Goal: Find specific page/section: Find specific page/section

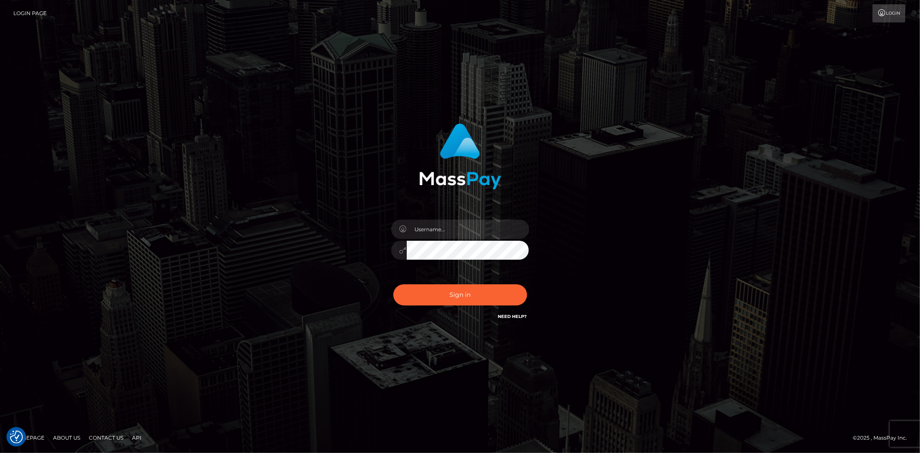
click at [447, 213] on div at bounding box center [460, 246] width 151 height 66
click at [434, 221] on input "text" at bounding box center [468, 229] width 122 height 19
type input "Bern.Spree"
click at [419, 292] on button "Sign in" at bounding box center [460, 294] width 134 height 21
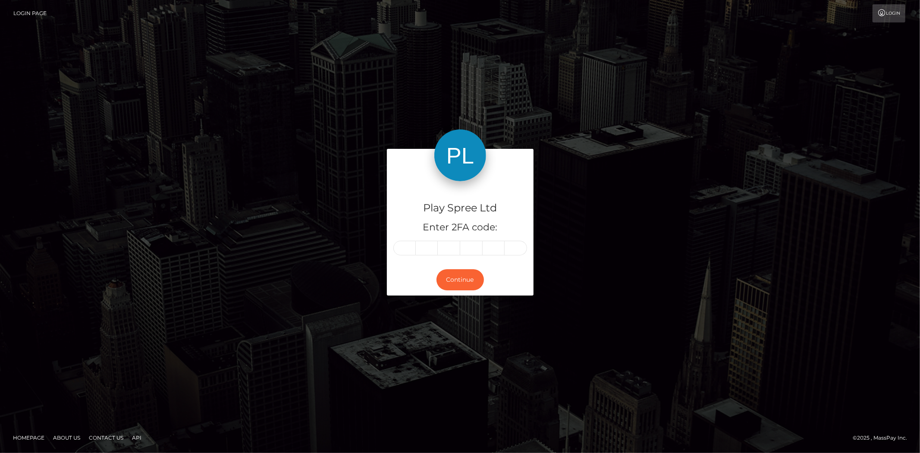
click at [402, 244] on input "text" at bounding box center [404, 248] width 22 height 15
click at [404, 244] on input "text" at bounding box center [404, 248] width 22 height 15
type input "5"
type input "0"
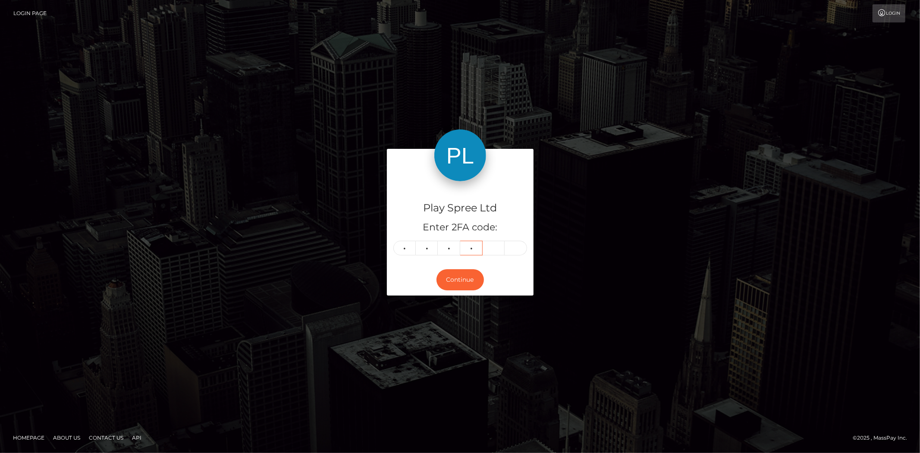
type input "0"
type input "9"
click at [447, 280] on button "Continue" at bounding box center [459, 279] width 47 height 21
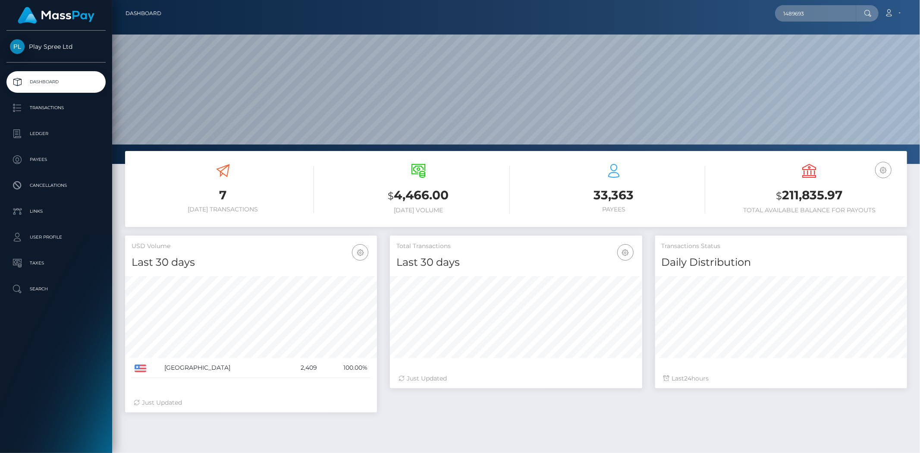
scroll to position [153, 252]
drag, startPoint x: 0, startPoint y: 0, endPoint x: 591, endPoint y: 15, distance: 591.1
click at [591, 15] on div "1489693 Loading... Loading... Account Edit Profile Logout" at bounding box center [537, 13] width 738 height 18
click at [793, 19] on input "text" at bounding box center [815, 13] width 81 height 16
paste input "1489693"
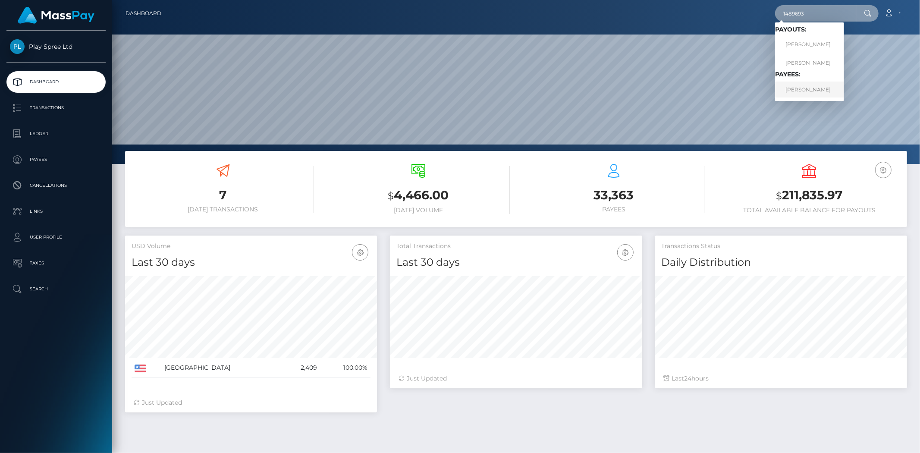
type input "1489693"
click at [791, 90] on link "JOANNE MARTINEZ" at bounding box center [809, 90] width 69 height 16
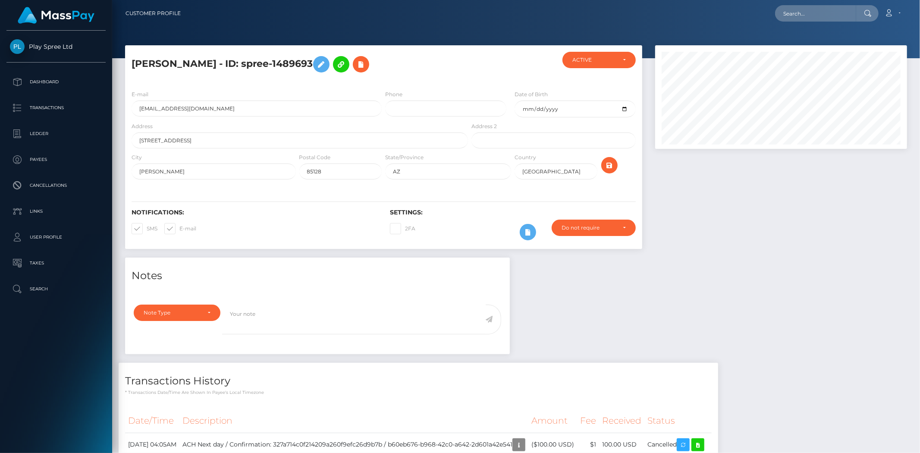
scroll to position [104, 252]
click at [917, 310] on html "Play Spree Ltd Dashboard Transactions Ledger Payees Cancellations" at bounding box center [460, 226] width 920 height 453
click at [799, 13] on input "text" at bounding box center [815, 13] width 81 height 16
click at [721, 28] on div at bounding box center [516, 29] width 808 height 58
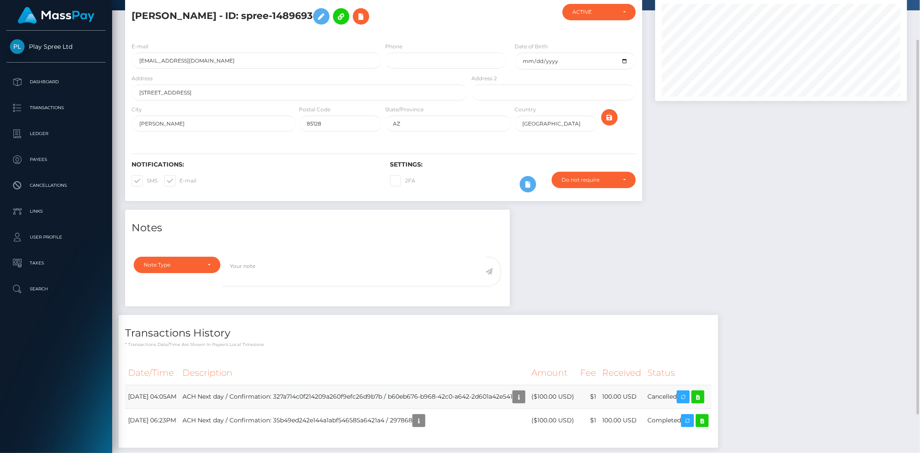
drag, startPoint x: 564, startPoint y: 398, endPoint x: 587, endPoint y: 394, distance: 22.8
click at [577, 394] on td "($100.00 USD)" at bounding box center [552, 397] width 49 height 24
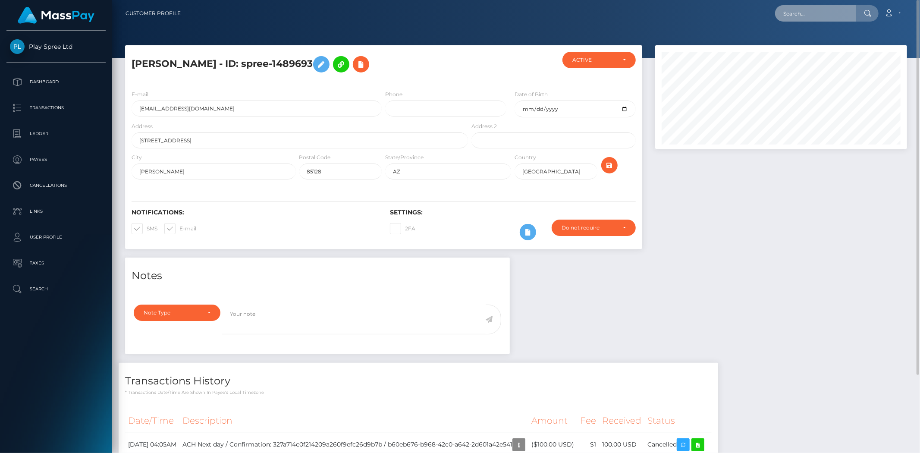
click at [827, 7] on input "text" at bounding box center [815, 13] width 81 height 16
paste input "b60eb676-b968-42c0-a642-2d601a42e541"
type input "b60eb676-b968-42c0-a642-2d601a42e541"
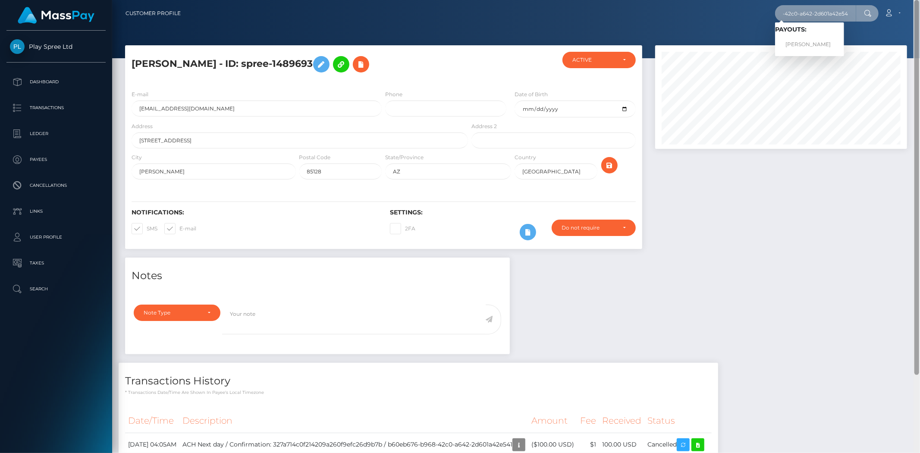
click at [898, 56] on div "Customer Profile b60eb676-b968-42c0-a642-2d601a42e541 Loading... Loading... Pay…" at bounding box center [516, 226] width 808 height 453
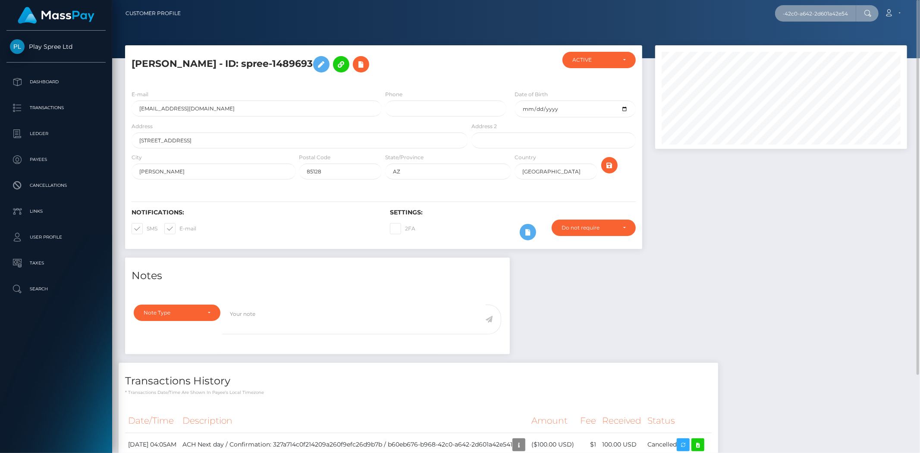
click at [786, 8] on input "b60eb676-b968-42c0-a642-2d601a42e541" at bounding box center [815, 13] width 81 height 16
click at [842, 11] on input "b60eb676-b968-42c0-a642-2d601a42e541" at bounding box center [815, 13] width 81 height 16
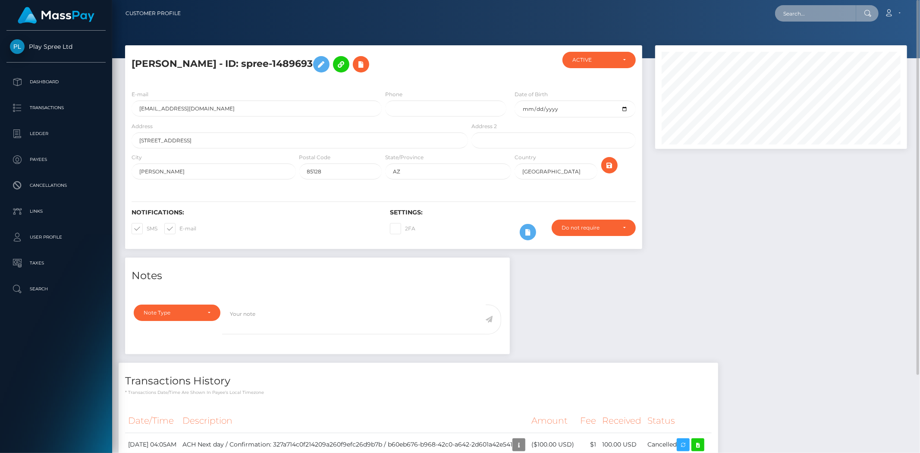
click at [831, 13] on input "text" at bounding box center [815, 13] width 81 height 16
paste input "b60eb676-b968-42c0-a642-2d601a42e541"
type input "b60eb676-b968-42c0-a642-2d601a42e541"
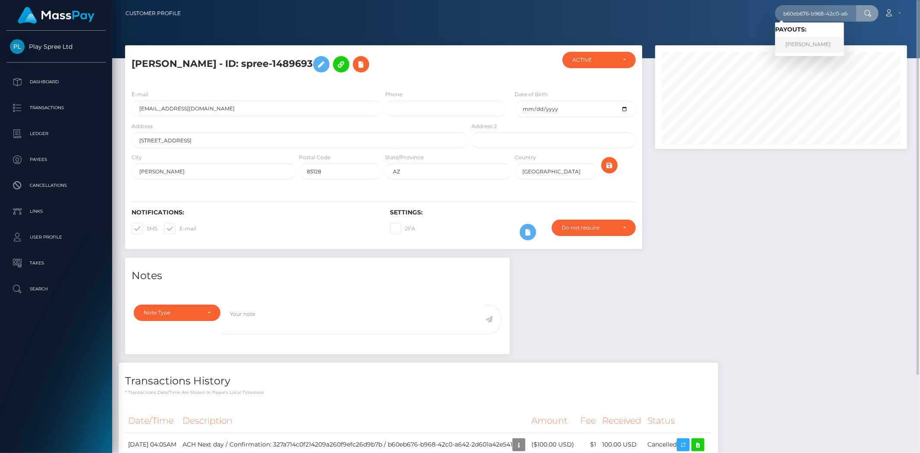
click at [797, 46] on link "JOANNE MARTINEZ" at bounding box center [809, 45] width 69 height 16
drag, startPoint x: 255, startPoint y: 63, endPoint x: 323, endPoint y: 57, distance: 68.1
click at [323, 57] on h5 "JOANNE MARTINEZ - ID: spree-1489693" at bounding box center [298, 64] width 332 height 25
copy h5 "spree-1489693"
drag, startPoint x: 171, startPoint y: 137, endPoint x: 128, endPoint y: 144, distance: 43.3
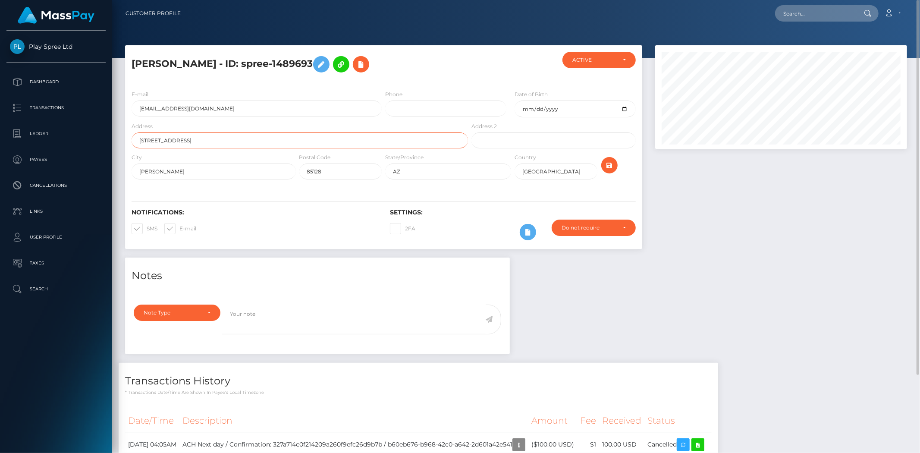
click at [128, 144] on div "Address 725 n main st" at bounding box center [297, 137] width 345 height 31
drag, startPoint x: 173, startPoint y: 173, endPoint x: 105, endPoint y: 174, distance: 67.7
click at [105, 174] on div "Play Spree Ltd Dashboard Transactions Ledger Payees Cancellations" at bounding box center [460, 226] width 920 height 453
drag, startPoint x: 397, startPoint y: 173, endPoint x: 363, endPoint y: 173, distance: 34.1
click at [363, 173] on div "City coolidge Postal Code 85128 State/Province AZ" at bounding box center [383, 168] width 517 height 31
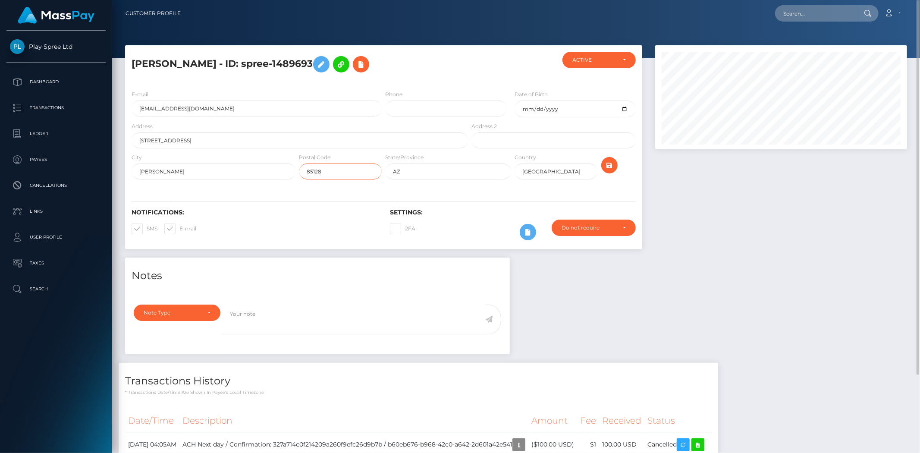
drag, startPoint x: 331, startPoint y: 169, endPoint x: 279, endPoint y: 174, distance: 52.1
click at [279, 174] on div "City coolidge Postal Code 85128 State/Province AZ" at bounding box center [383, 168] width 517 height 31
drag, startPoint x: 173, startPoint y: 60, endPoint x: 126, endPoint y: 66, distance: 47.3
click at [126, 66] on div "[PERSON_NAME] - ID: spree-1489693" at bounding box center [297, 67] width 345 height 31
copy h5 "JOANNE"
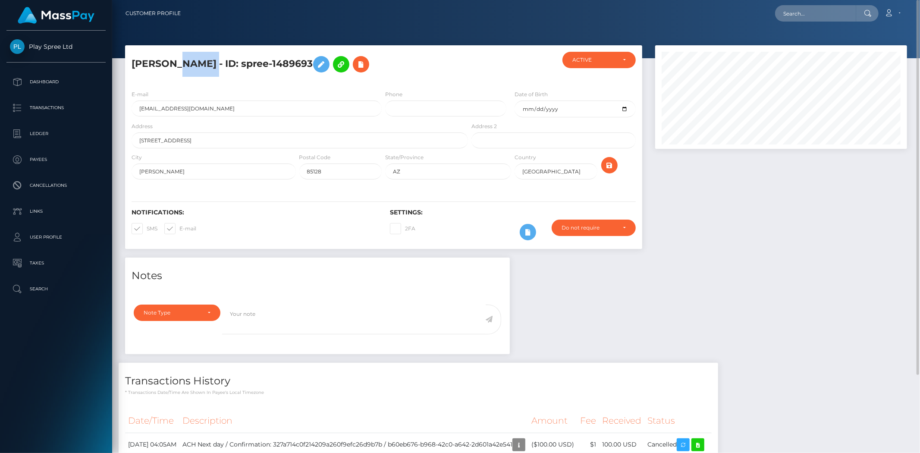
drag, startPoint x: 229, startPoint y: 63, endPoint x: 176, endPoint y: 67, distance: 53.7
click at [176, 67] on h5 "[PERSON_NAME] - ID: spree-1489693" at bounding box center [298, 64] width 332 height 25
copy h5 "MARTINEZ"
drag, startPoint x: 233, startPoint y: 110, endPoint x: 131, endPoint y: 107, distance: 102.3
click at [131, 107] on div "E-mail selflovejoanne101@gmail.com" at bounding box center [254, 106] width 258 height 32
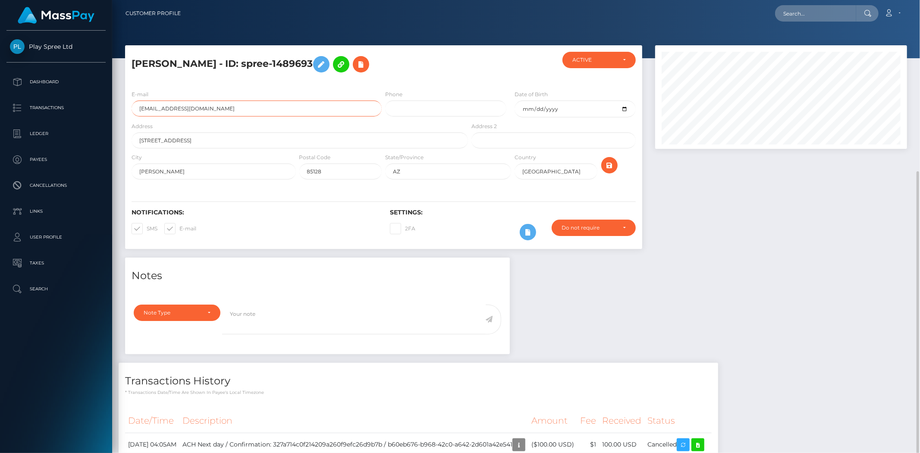
scroll to position [94, 0]
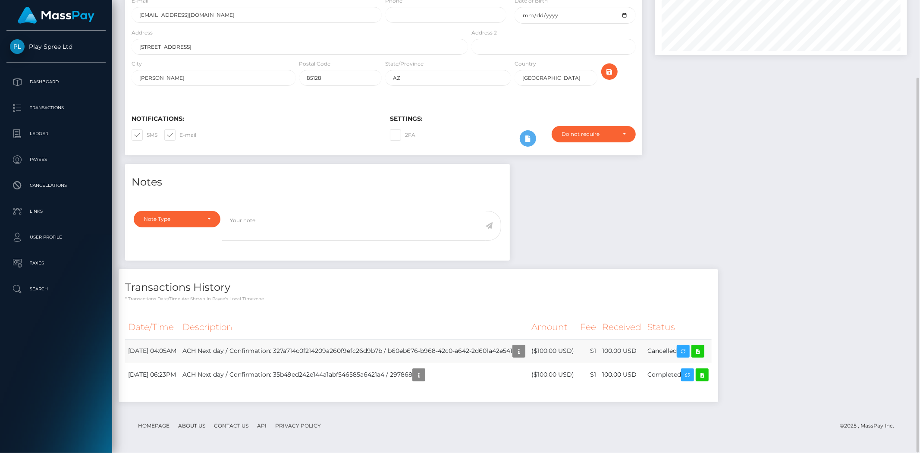
click at [628, 348] on td "100.00 USD" at bounding box center [621, 351] width 45 height 24
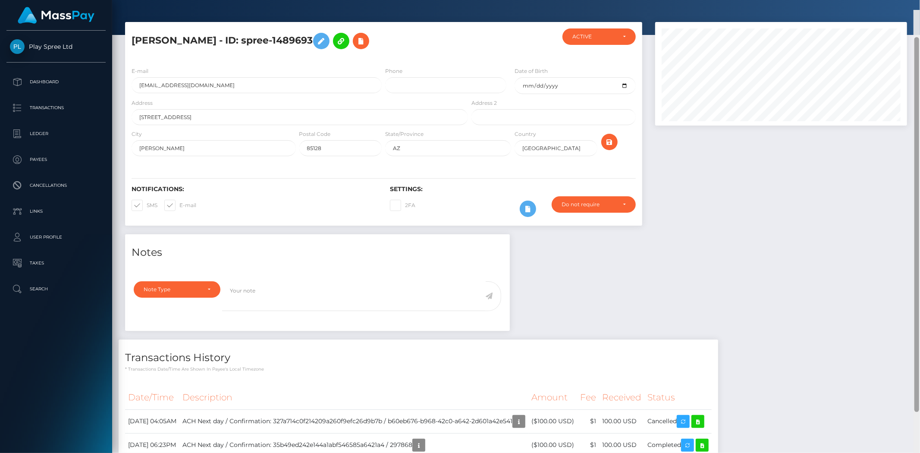
scroll to position [0, 0]
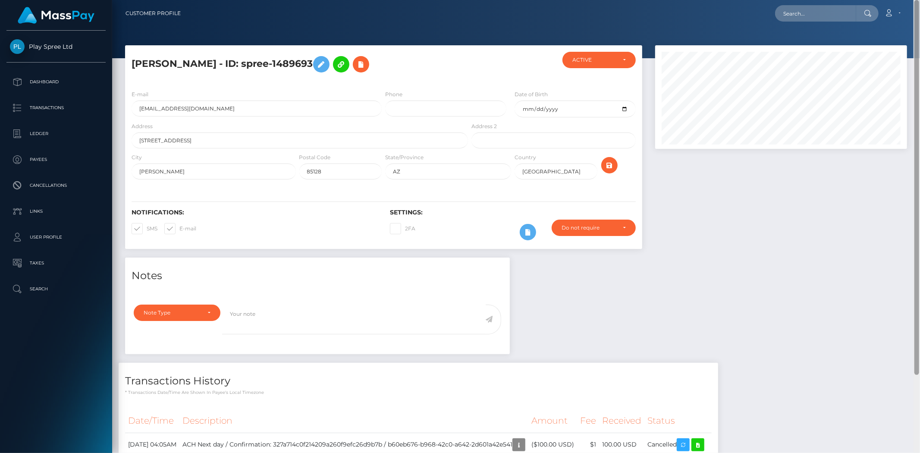
drag, startPoint x: 914, startPoint y: 289, endPoint x: 910, endPoint y: 113, distance: 176.9
click at [915, 115] on div at bounding box center [916, 187] width 5 height 375
click at [807, 14] on input "text" at bounding box center [815, 13] width 81 height 16
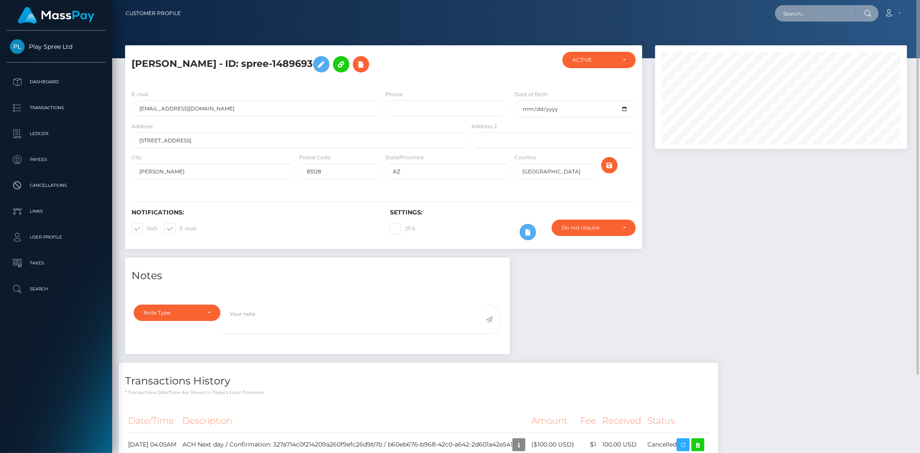
paste input "330515"
type input "330515"
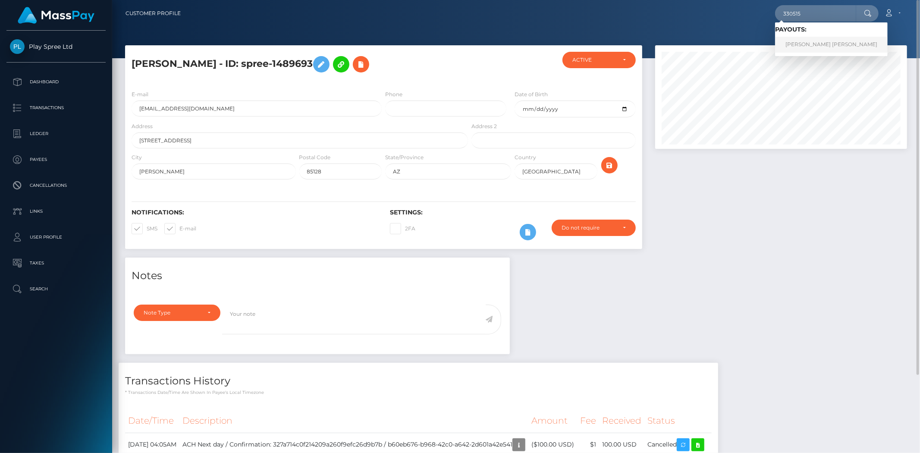
click at [809, 43] on link "KENDALL MICHAEL STRAIT" at bounding box center [831, 45] width 113 height 16
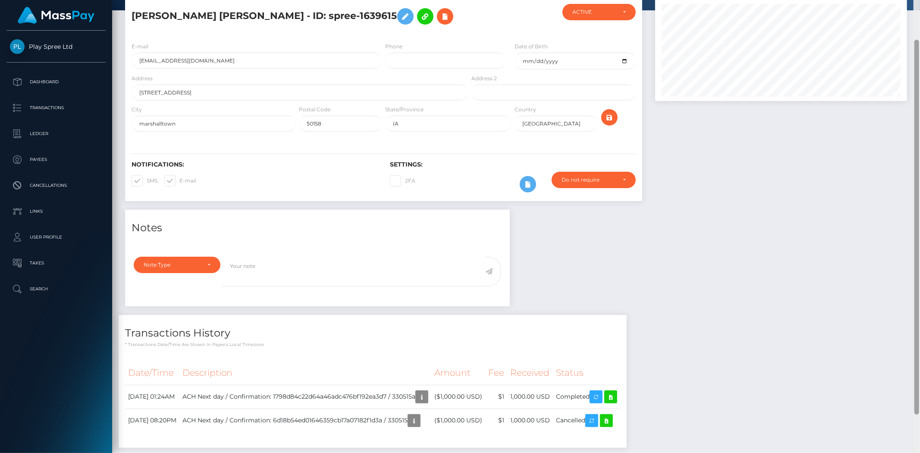
scroll to position [94, 0]
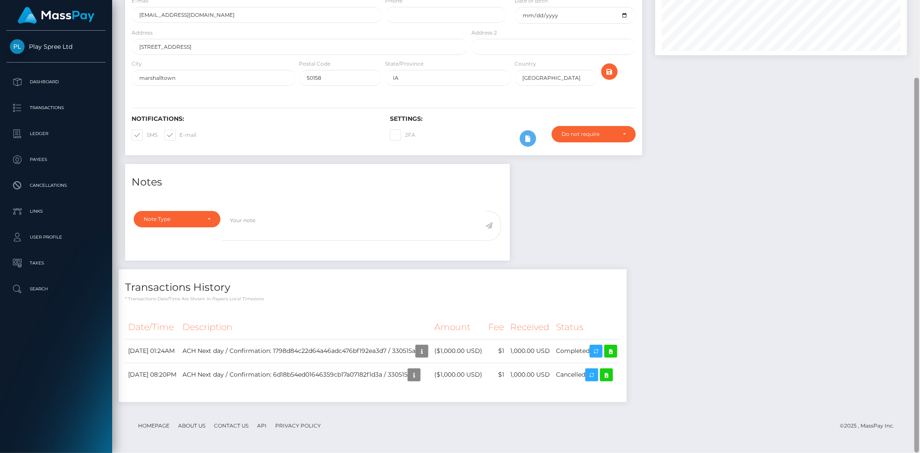
drag, startPoint x: 920, startPoint y: 72, endPoint x: 920, endPoint y: 19, distance: 52.6
click at [920, 19] on div at bounding box center [917, 226] width 6 height 453
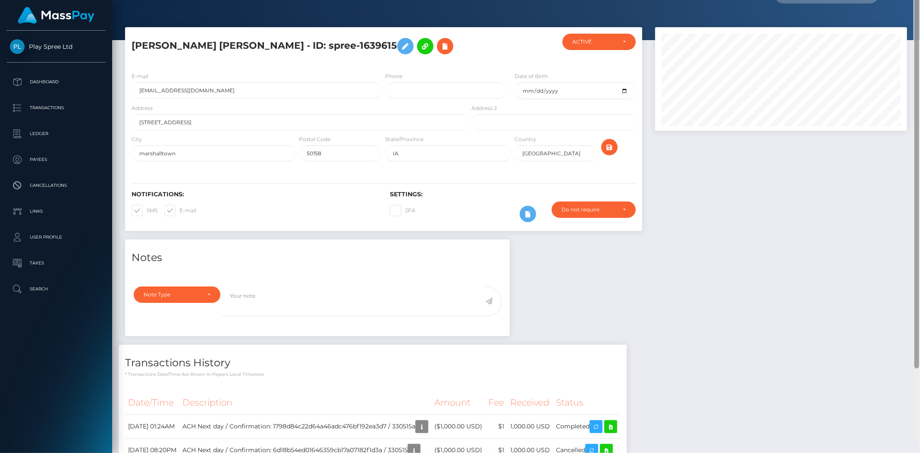
scroll to position [2, 0]
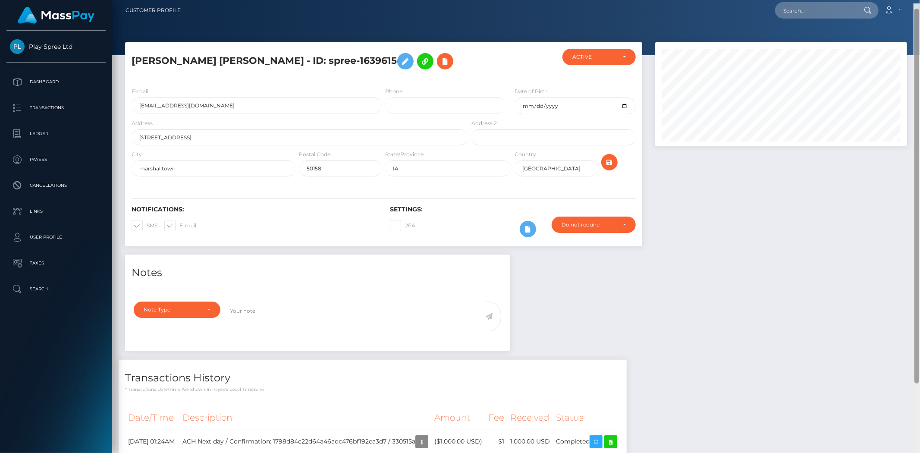
drag, startPoint x: 917, startPoint y: 87, endPoint x: 911, endPoint y: 10, distance: 77.0
click at [920, 11] on div "Customer Profile Loading... Loading..." at bounding box center [516, 226] width 808 height 453
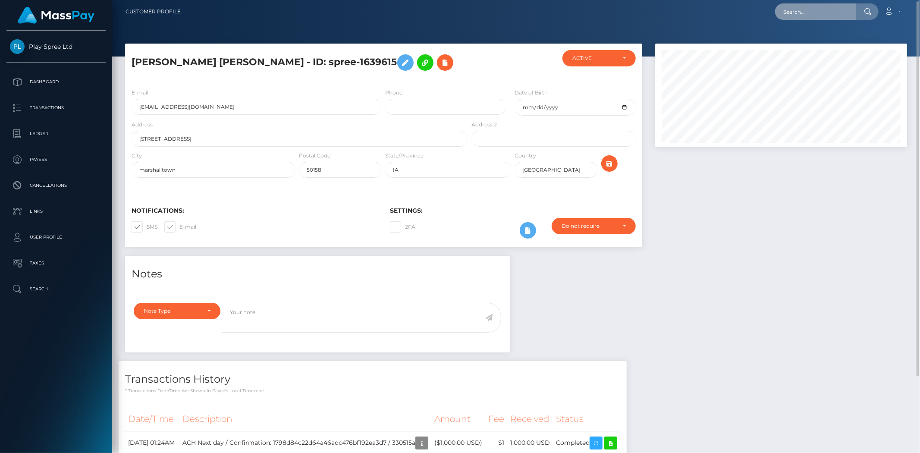
click at [794, 13] on input "text" at bounding box center [815, 11] width 81 height 16
paste input "1489693"
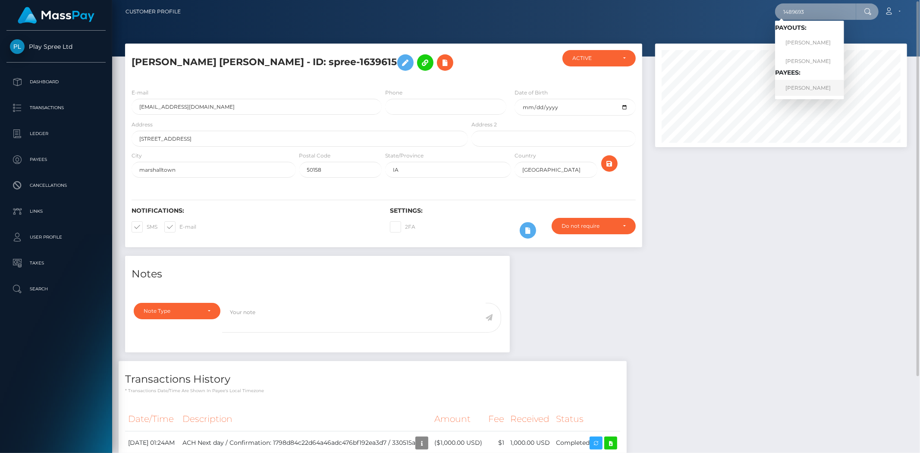
type input "1489693"
click at [829, 90] on link "JOANNE MARTINEZ" at bounding box center [809, 88] width 69 height 16
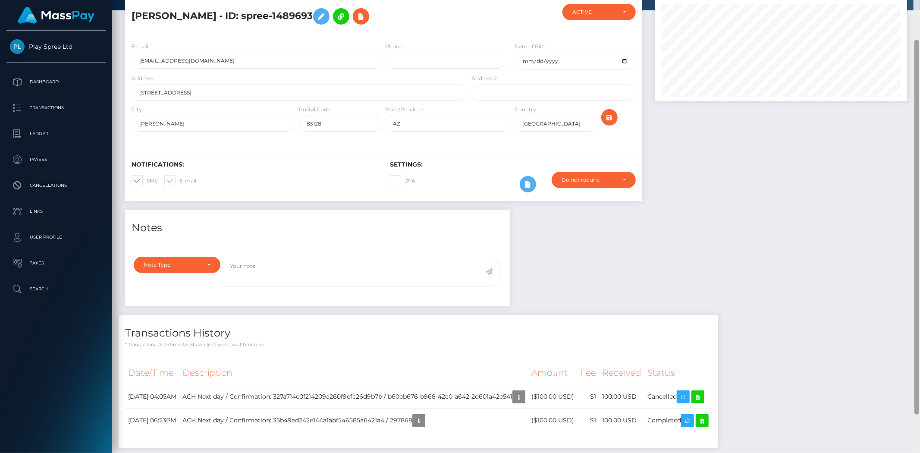
scroll to position [94, 0]
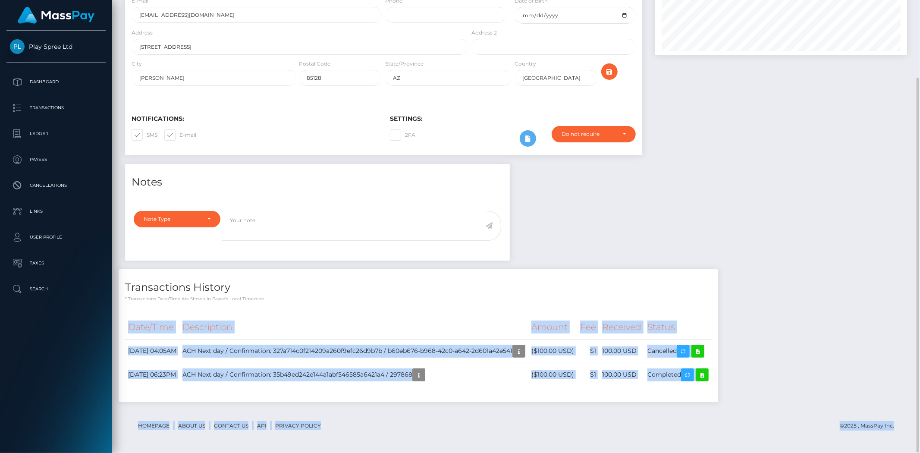
drag, startPoint x: 920, startPoint y: 276, endPoint x: 910, endPoint y: 207, distance: 69.7
click at [910, 207] on div "Customer Profile Loading... Loading..." at bounding box center [516, 226] width 808 height 453
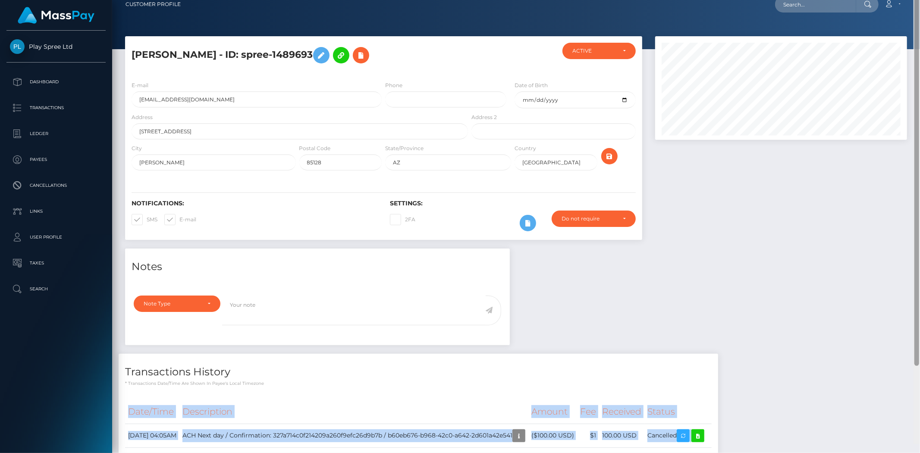
scroll to position [0, 0]
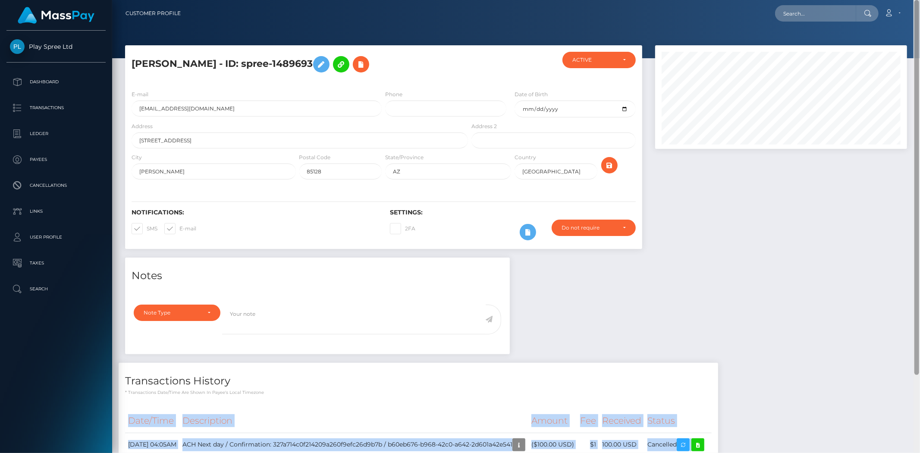
drag, startPoint x: 919, startPoint y: 111, endPoint x: 920, endPoint y: 16, distance: 95.3
click at [920, 16] on div "Customer Profile Loading... Loading..." at bounding box center [516, 226] width 808 height 453
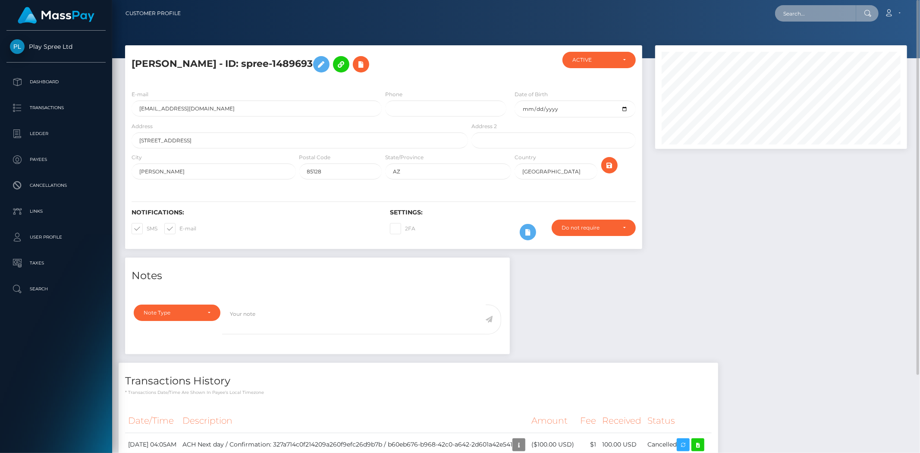
click at [797, 15] on input "text" at bounding box center [815, 13] width 81 height 16
paste input "1489693"
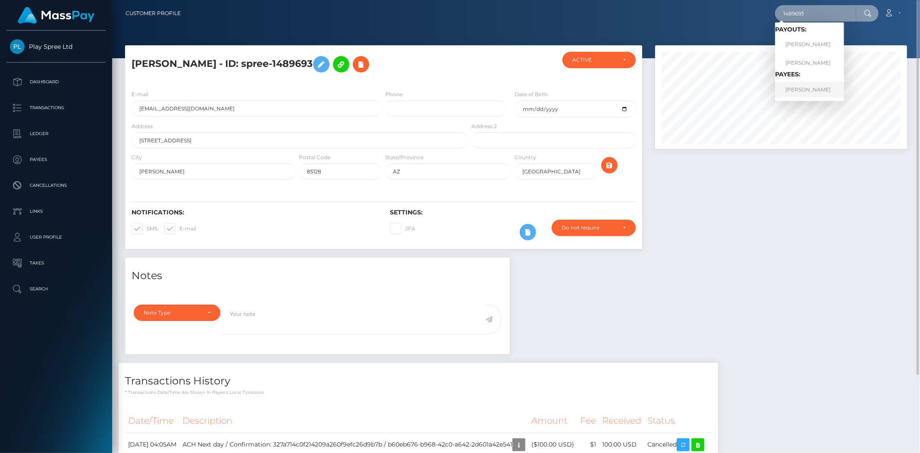
type input "1489693"
click at [796, 92] on link "[PERSON_NAME]" at bounding box center [809, 90] width 69 height 16
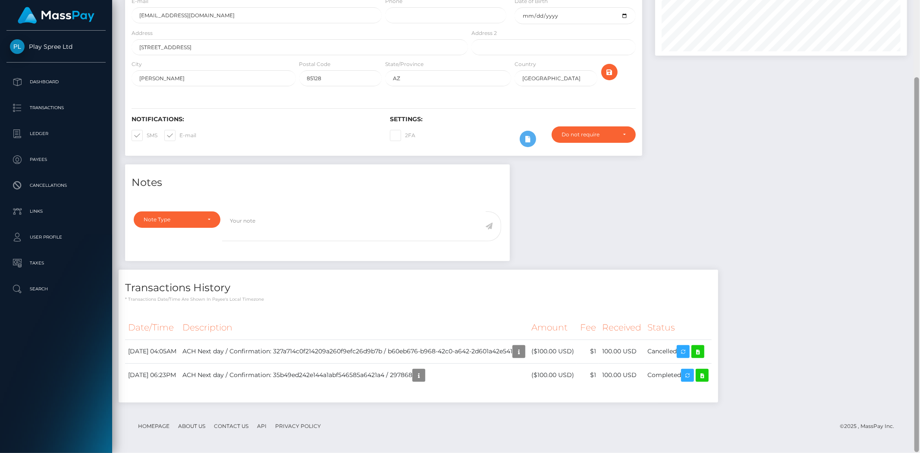
scroll to position [94, 0]
drag, startPoint x: 917, startPoint y: 279, endPoint x: 920, endPoint y: 308, distance: 29.9
click at [920, 308] on div at bounding box center [917, 226] width 6 height 453
drag, startPoint x: 919, startPoint y: 273, endPoint x: 920, endPoint y: 280, distance: 6.9
click at [920, 280] on div at bounding box center [917, 226] width 6 height 453
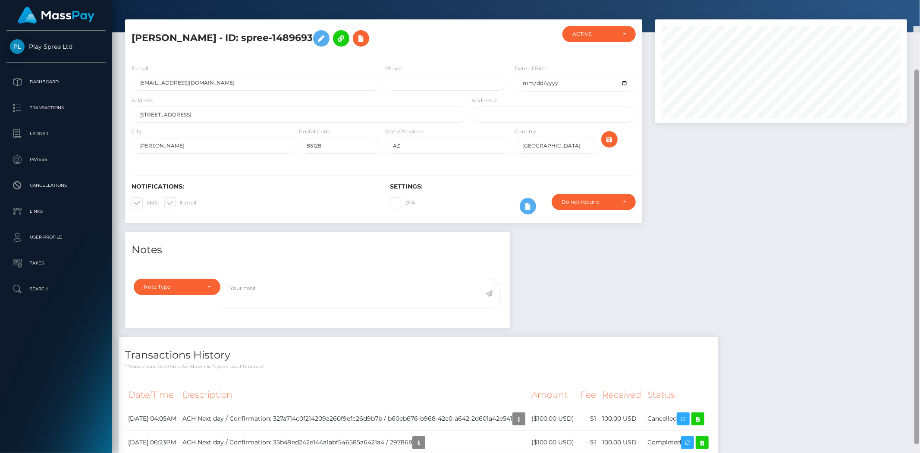
scroll to position [0, 0]
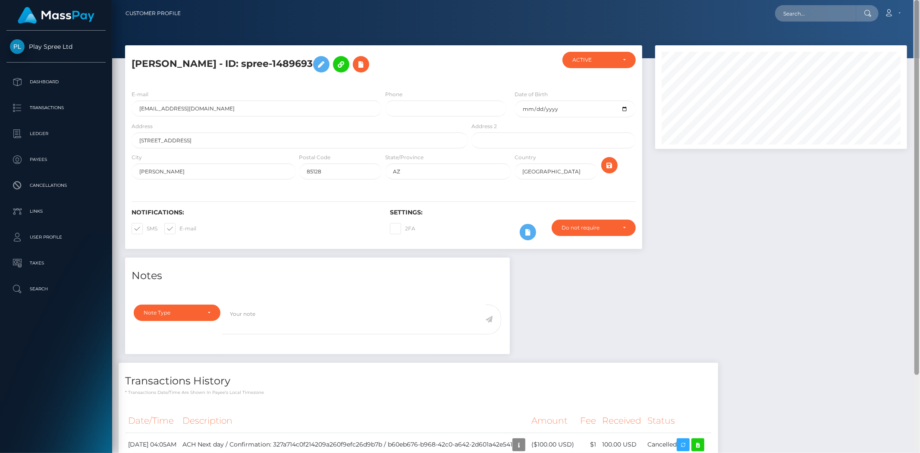
drag, startPoint x: 915, startPoint y: 266, endPoint x: 917, endPoint y: 160, distance: 106.1
click at [917, 160] on div at bounding box center [916, 187] width 5 height 375
drag, startPoint x: 919, startPoint y: 264, endPoint x: 919, endPoint y: 166, distance: 97.5
click at [919, 166] on div at bounding box center [916, 187] width 5 height 375
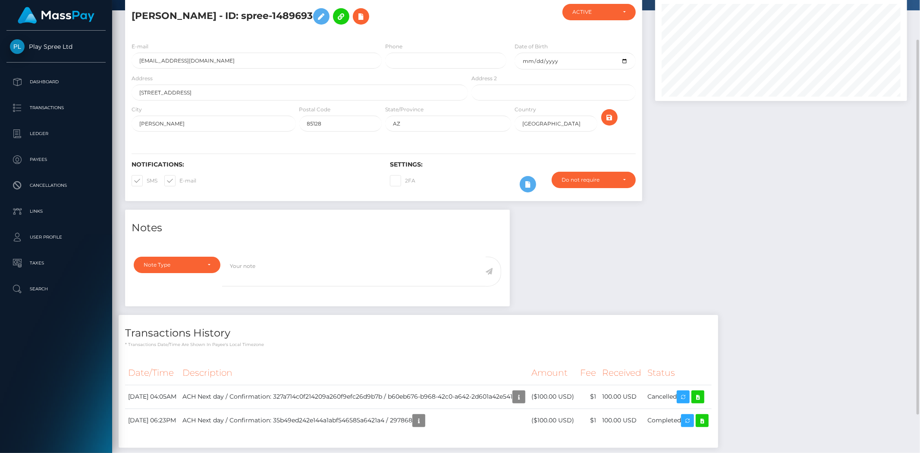
scroll to position [48, 0]
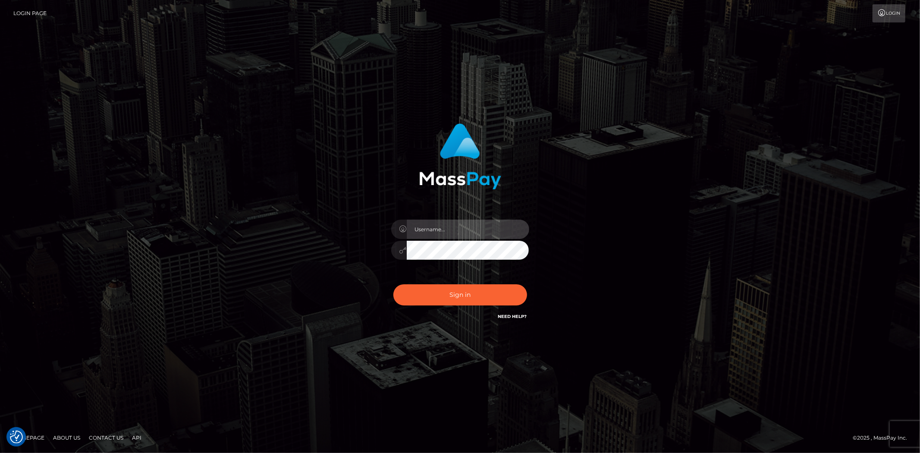
drag, startPoint x: 433, startPoint y: 225, endPoint x: 447, endPoint y: 235, distance: 17.3
click at [433, 225] on input "text" at bounding box center [468, 229] width 122 height 19
type input "Bern.Spree"
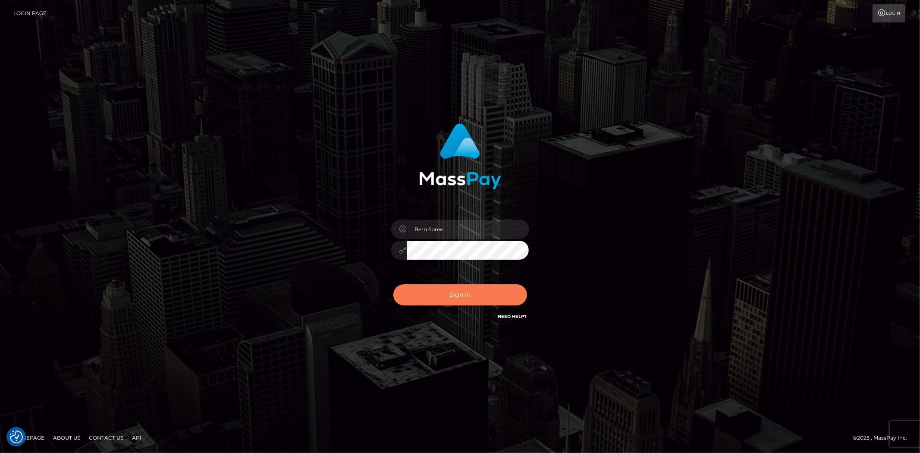
click at [420, 298] on button "Sign in" at bounding box center [460, 294] width 134 height 21
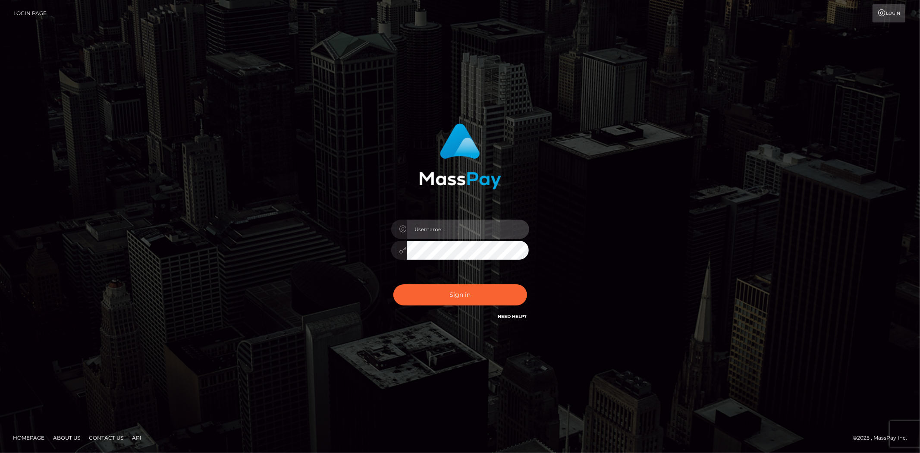
click at [426, 230] on input "text" at bounding box center [468, 229] width 122 height 19
type input "Bern.Spree"
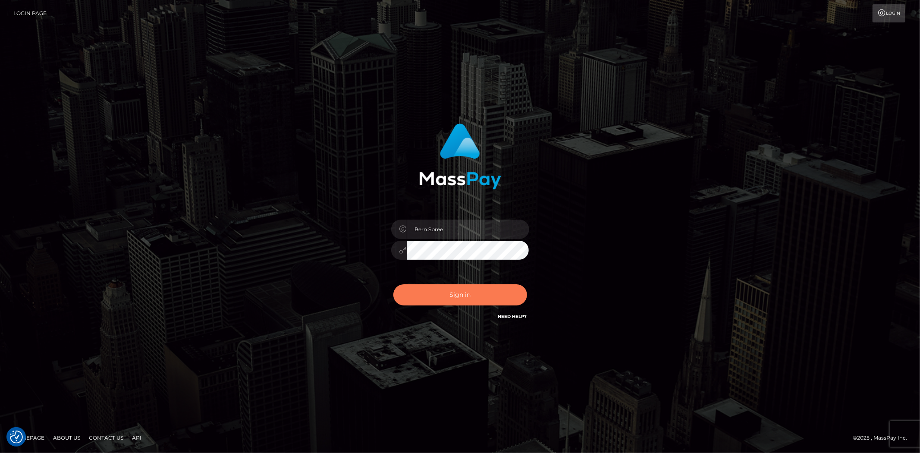
click at [443, 294] on button "Sign in" at bounding box center [460, 294] width 134 height 21
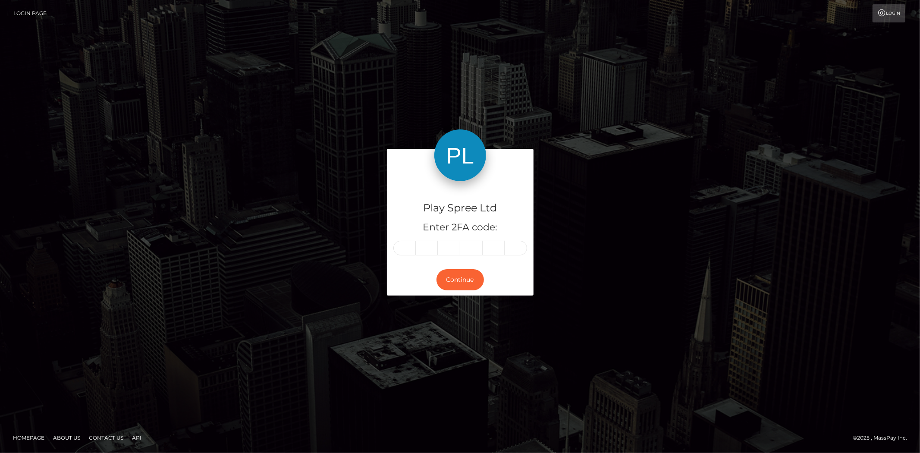
click at [399, 246] on input "text" at bounding box center [404, 248] width 22 height 15
click at [402, 248] on input "text" at bounding box center [404, 248] width 22 height 15
type input "4"
type input "3"
type input "5"
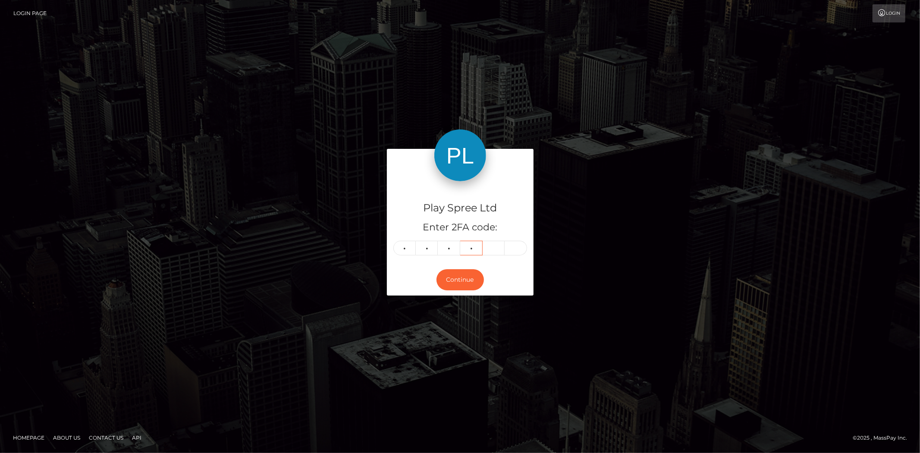
type input "5"
type input "3"
type input "9"
click at [451, 270] on button "Continue" at bounding box center [459, 279] width 47 height 21
click at [451, 280] on button "Continue" at bounding box center [459, 279] width 47 height 21
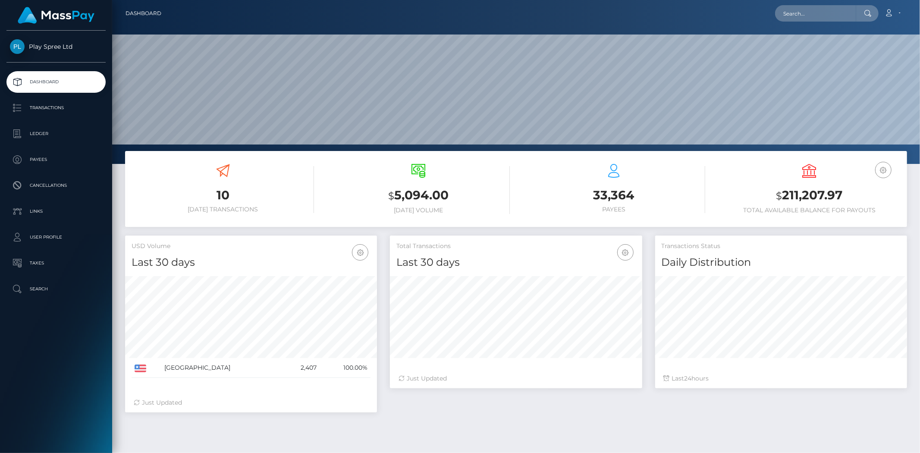
scroll to position [153, 252]
click at [815, 12] on input "text" at bounding box center [815, 13] width 81 height 16
paste input "1631727"
type input "1631727"
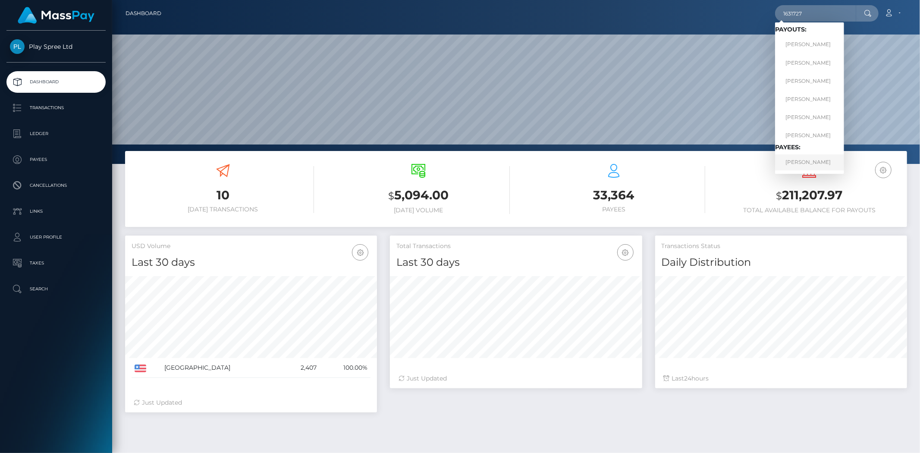
click at [812, 157] on link "[PERSON_NAME]" at bounding box center [809, 162] width 69 height 16
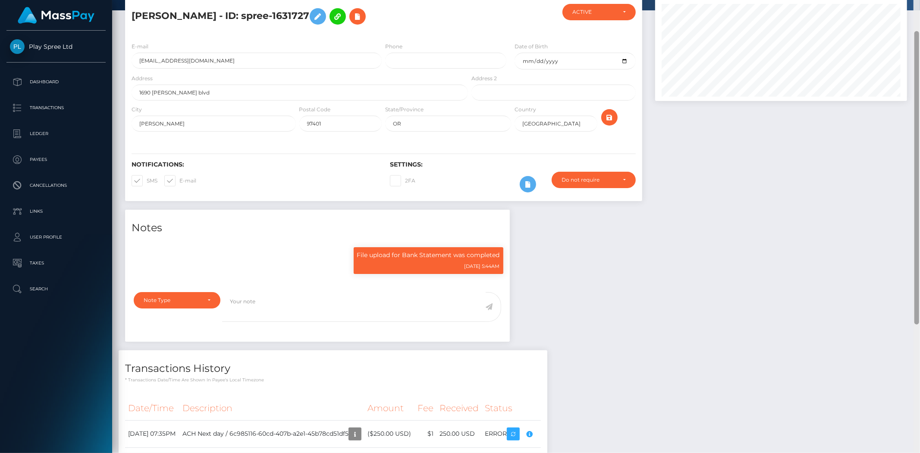
scroll to position [245, 0]
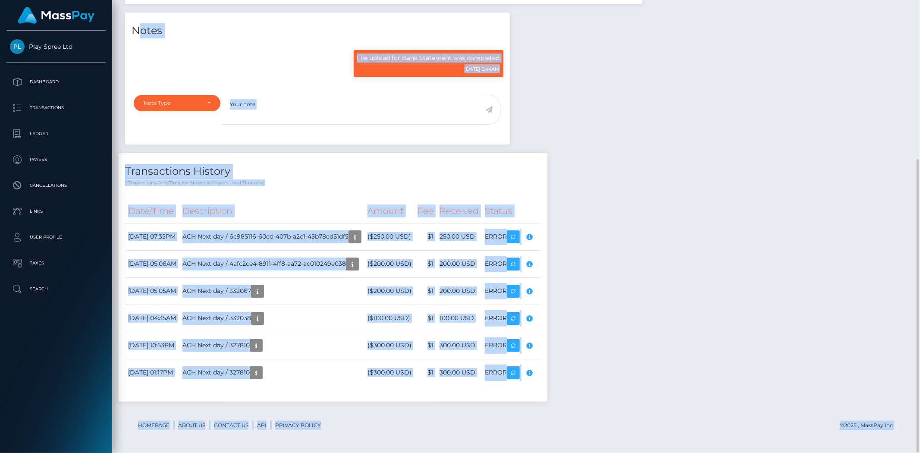
drag, startPoint x: 920, startPoint y: 105, endPoint x: 911, endPoint y: 10, distance: 95.7
click at [911, 10] on div "Customer Profile Loading... Loading..." at bounding box center [516, 226] width 808 height 453
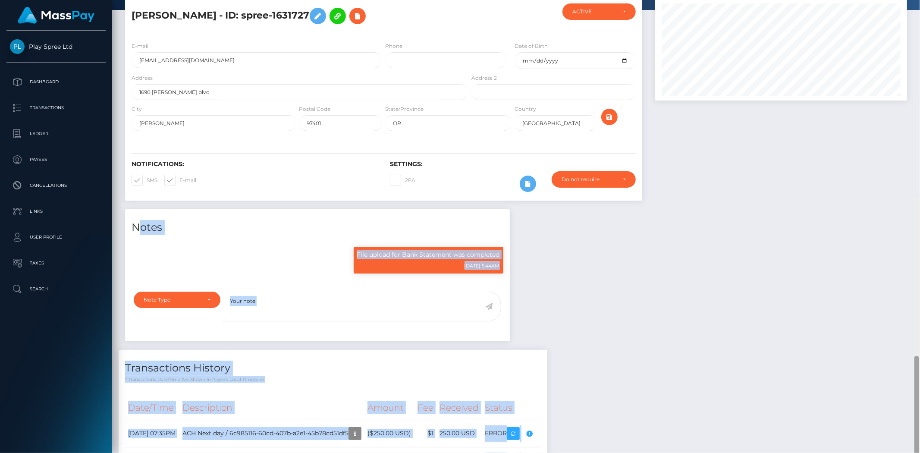
scroll to position [0, 0]
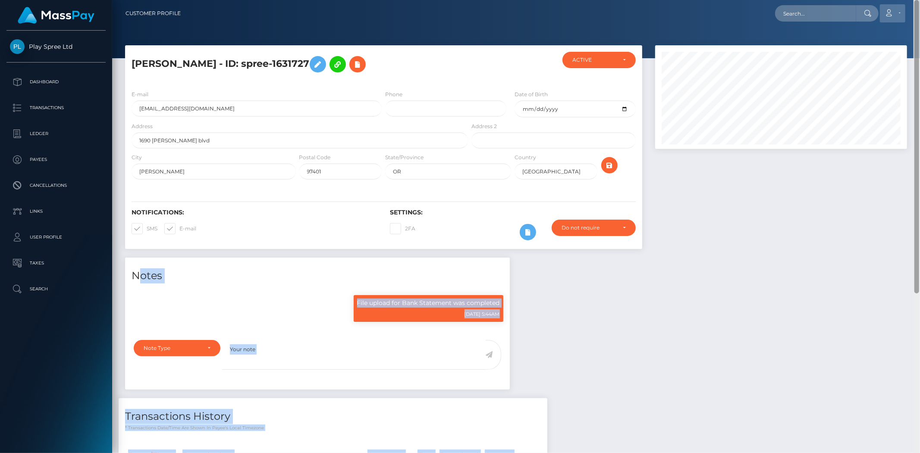
drag, startPoint x: 919, startPoint y: 204, endPoint x: 882, endPoint y: 9, distance: 198.4
click at [918, 0] on html "Play Spree Ltd Dashboard Transactions Ledger Payees Cancellations" at bounding box center [460, 226] width 920 height 453
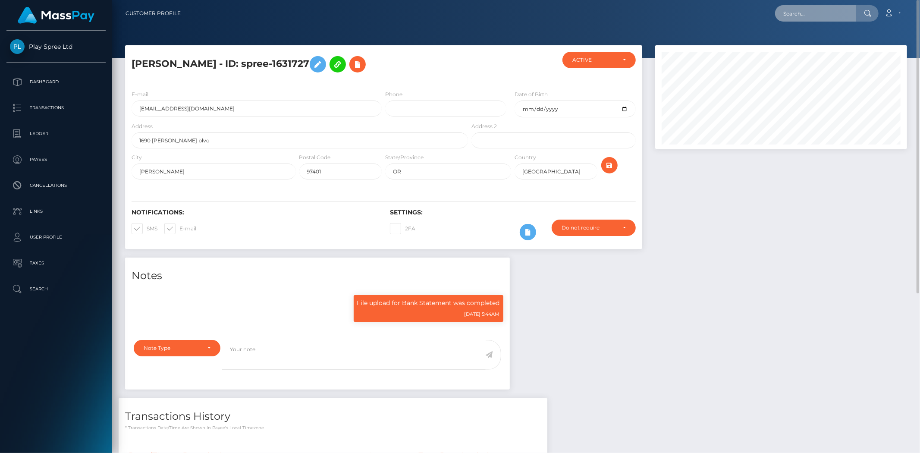
click at [811, 9] on input "text" at bounding box center [815, 13] width 81 height 16
paste input "960692"
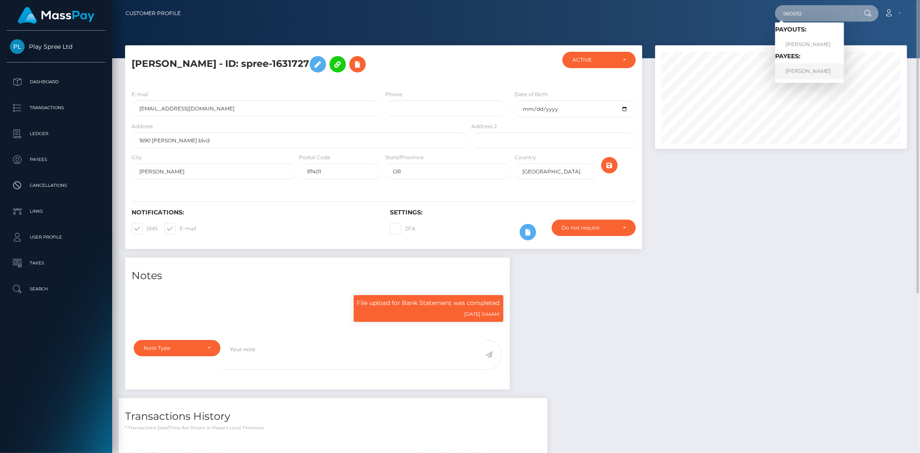
type input "960692"
click at [805, 74] on link "AMY RENAE LOPEZ" at bounding box center [809, 71] width 69 height 16
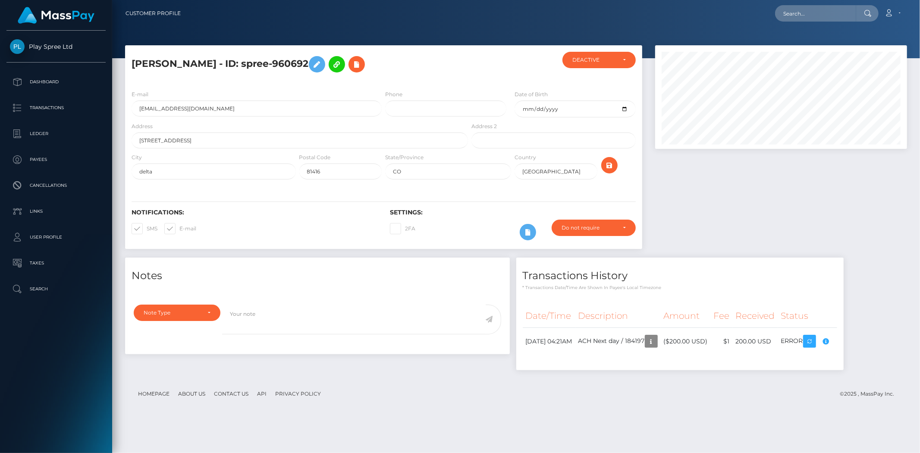
scroll to position [104, 252]
drag, startPoint x: 252, startPoint y: 61, endPoint x: 318, endPoint y: 60, distance: 65.6
click at [318, 60] on h5 "AMY RENAE LOPEZ - ID: spree-960692" at bounding box center [298, 64] width 332 height 25
copy h5 "spree-960692"
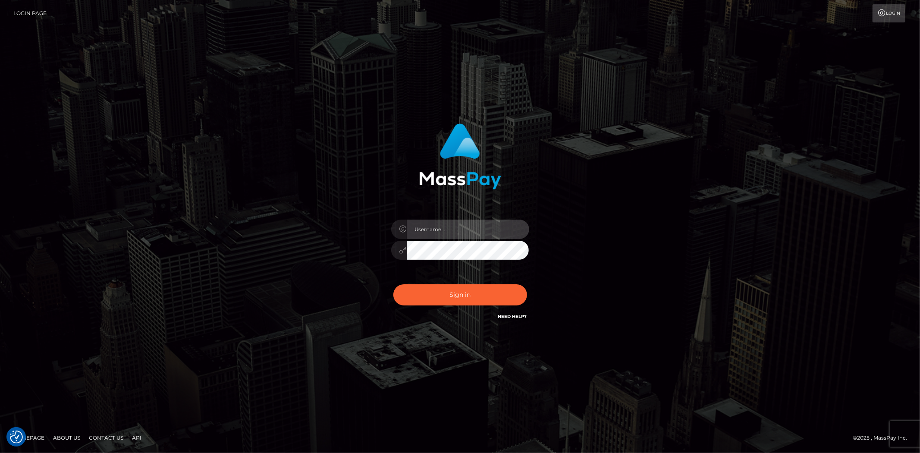
click at [430, 233] on input "text" at bounding box center [468, 229] width 122 height 19
type input "Bern.Spree"
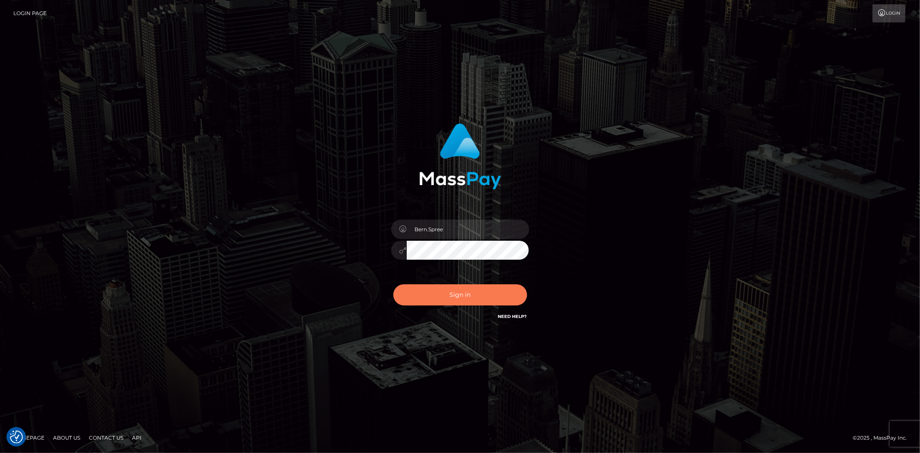
click at [439, 289] on button "Sign in" at bounding box center [460, 294] width 134 height 21
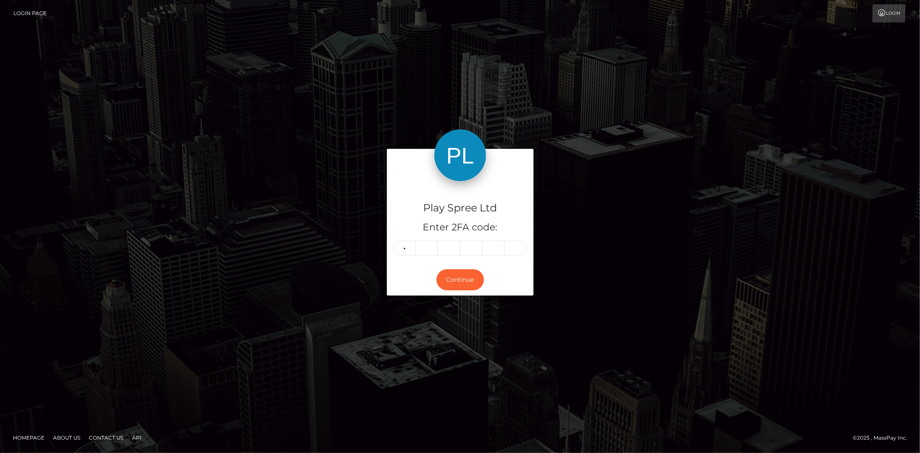
type input "8"
type input "5"
type input "3"
type input "6"
type input "7"
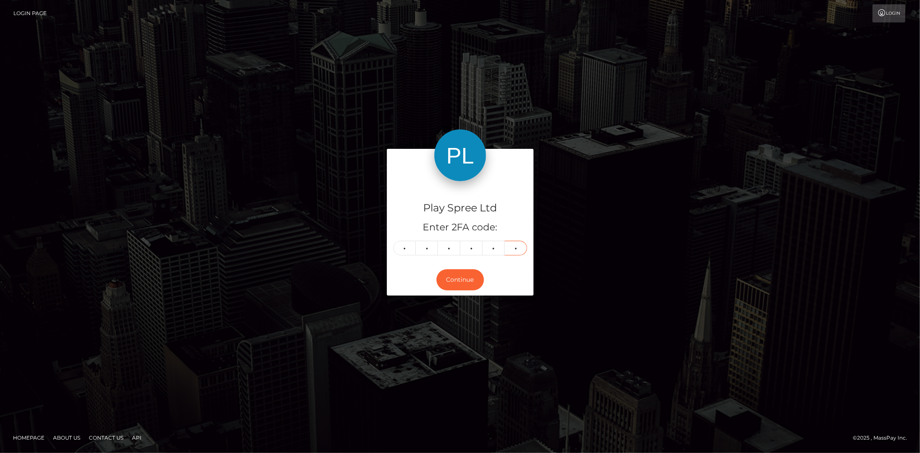
type input "5"
click at [453, 263] on div "Play Spree Ltd Enter 2FA code: 8 5 3 6 7 5 853675" at bounding box center [460, 222] width 147 height 83
click at [452, 272] on button "Continue" at bounding box center [459, 279] width 47 height 21
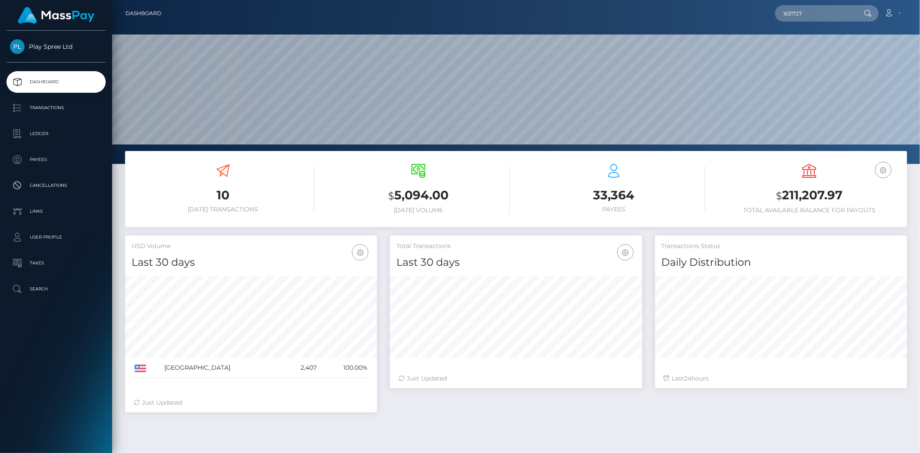
scroll to position [153, 252]
click at [781, 15] on input "1631727" at bounding box center [815, 13] width 81 height 16
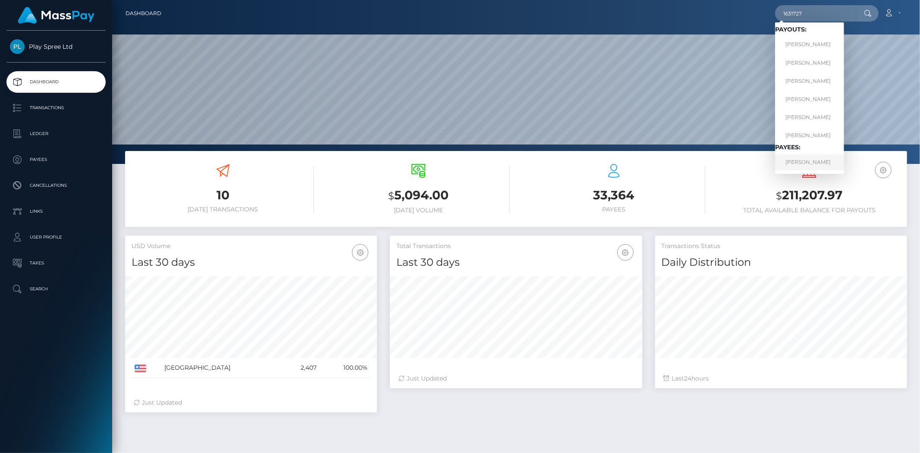
type input "1631727"
click at [818, 157] on link "CHRISTOPHER EUGENE BICKELL" at bounding box center [809, 162] width 69 height 16
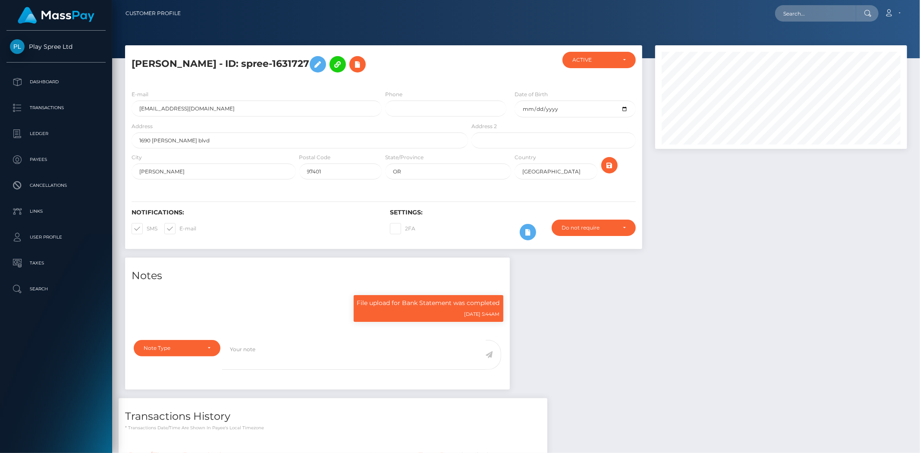
scroll to position [104, 252]
drag, startPoint x: 319, startPoint y: 64, endPoint x: 386, endPoint y: 63, distance: 66.9
click at [386, 63] on h5 "CHRISTOPHER EUGENE BICKELL - ID: spree-1631727" at bounding box center [298, 64] width 332 height 25
copy h5 "spree-1631727"
click at [801, 12] on input "text" at bounding box center [815, 13] width 81 height 16
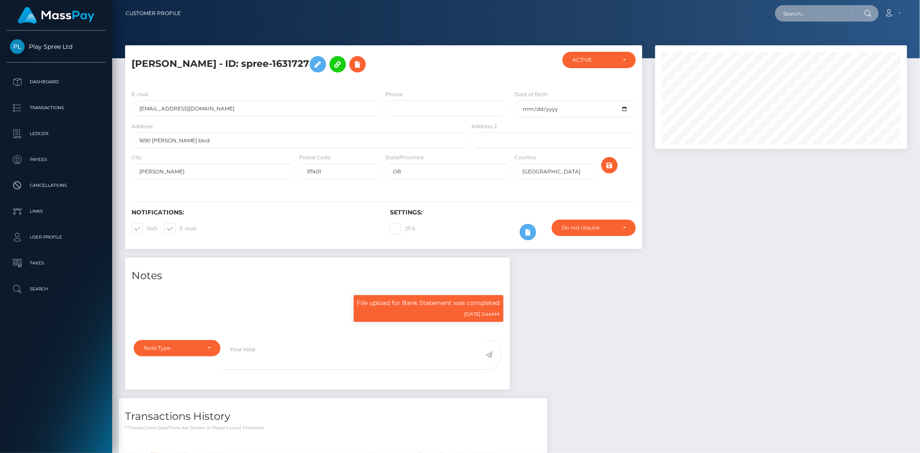
paste input "1631727"
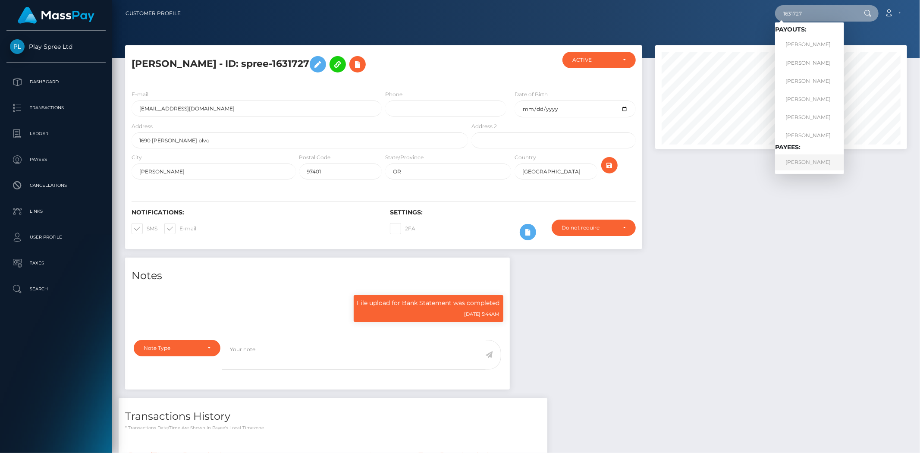
type input "1631727"
click at [809, 161] on link "[PERSON_NAME]" at bounding box center [809, 162] width 69 height 16
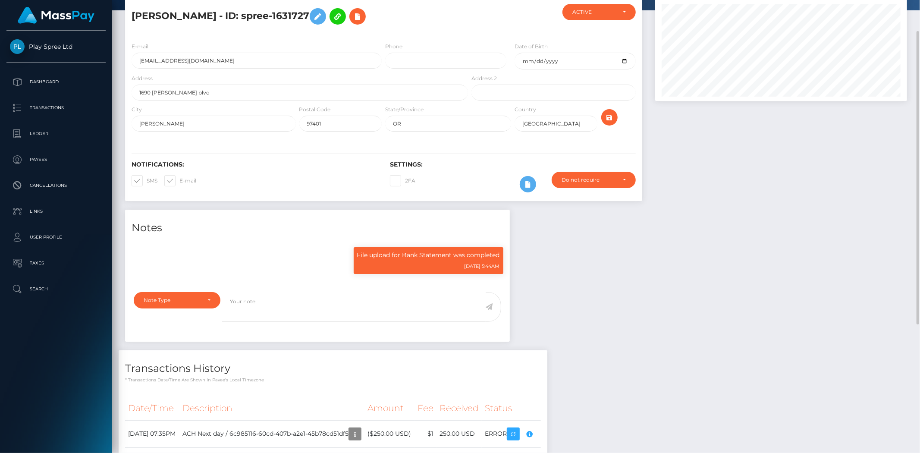
scroll to position [48, 0]
